Goal: Navigation & Orientation: Find specific page/section

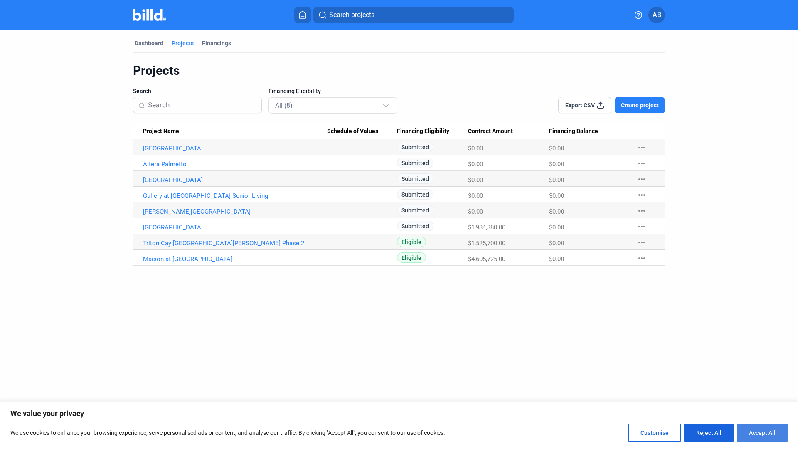
click at [771, 434] on button "Accept All" at bounding box center [762, 433] width 51 height 18
checkbox input "true"
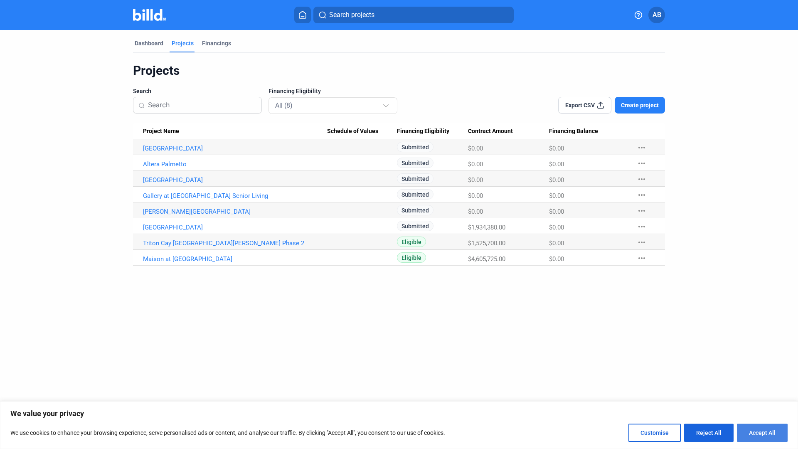
checkbox input "true"
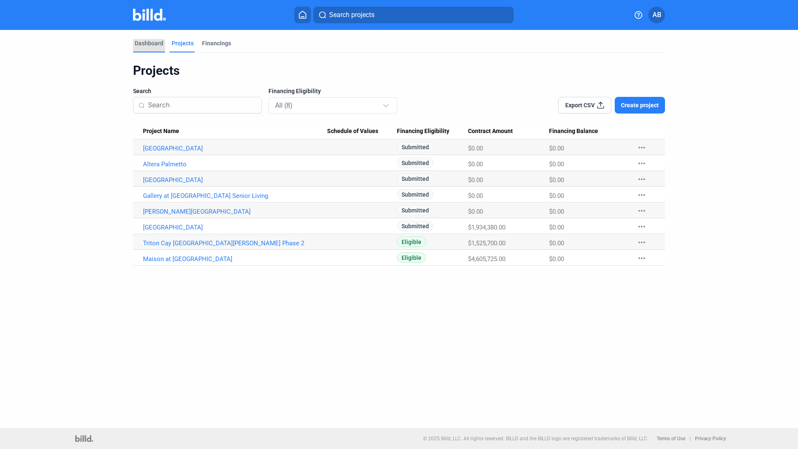
click at [141, 47] on div "Dashboard" at bounding box center [149, 43] width 29 height 8
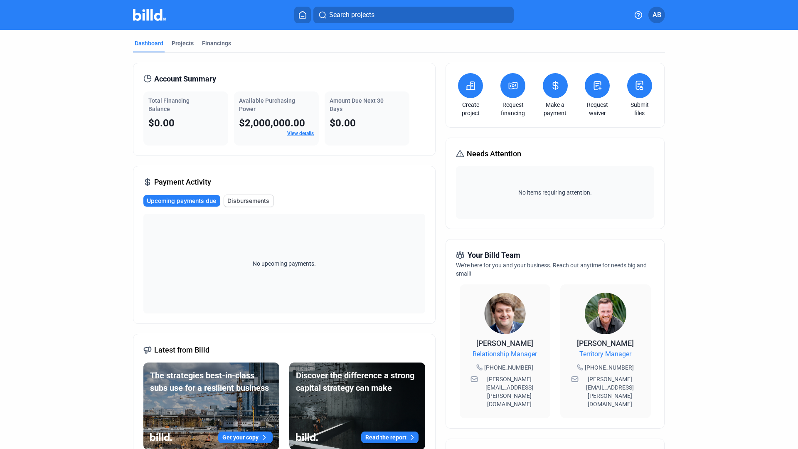
click at [167, 47] on div "Dashboard Projects Financings" at bounding box center [399, 45] width 532 height 13
click at [173, 45] on div "Projects" at bounding box center [183, 43] width 22 height 8
